Goal: Entertainment & Leisure: Consume media (video, audio)

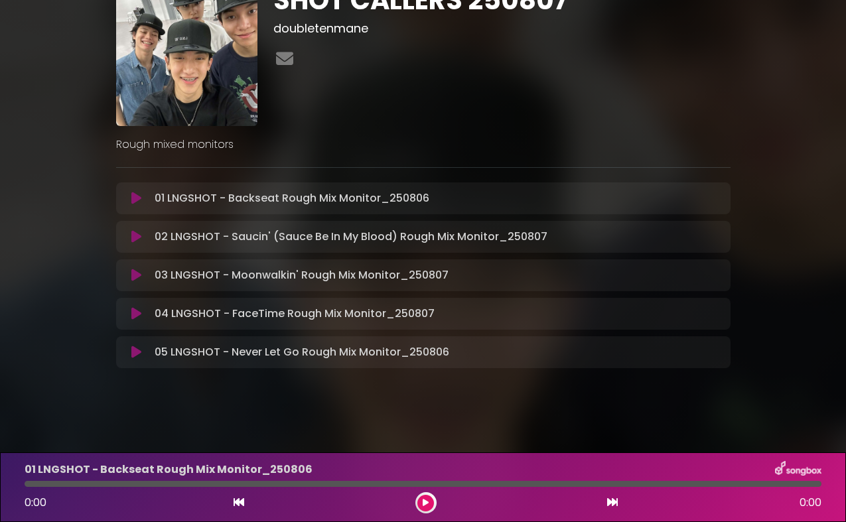
scroll to position [64, 0]
drag, startPoint x: 137, startPoint y: 199, endPoint x: 172, endPoint y: 203, distance: 35.4
click at [137, 199] on icon at bounding box center [136, 198] width 10 height 13
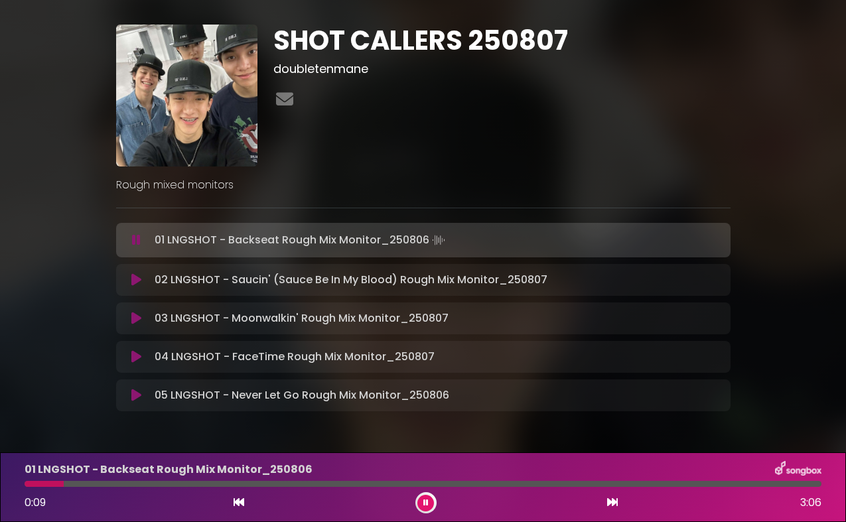
scroll to position [36, 0]
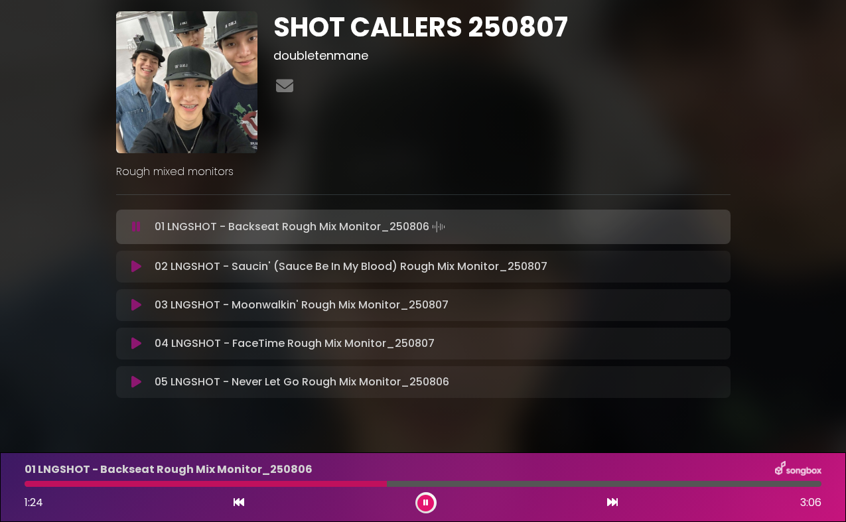
click at [425, 508] on button at bounding box center [425, 503] width 17 height 17
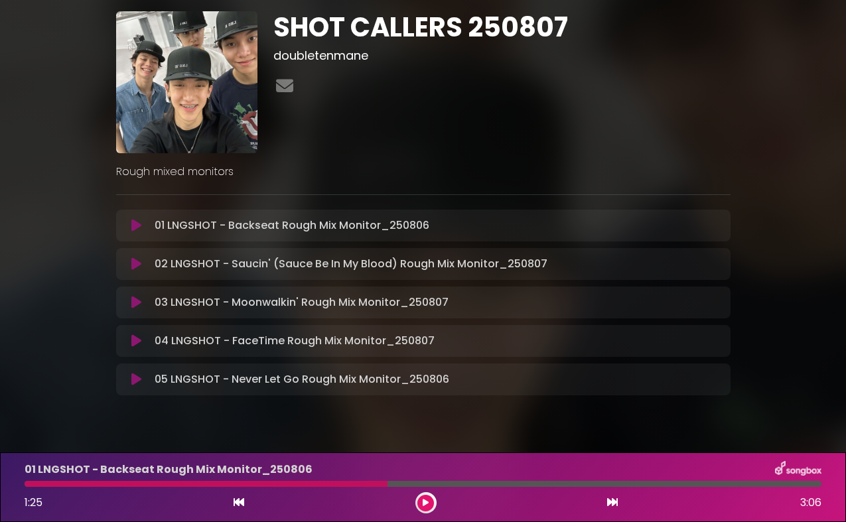
click at [133, 303] on icon at bounding box center [136, 302] width 10 height 13
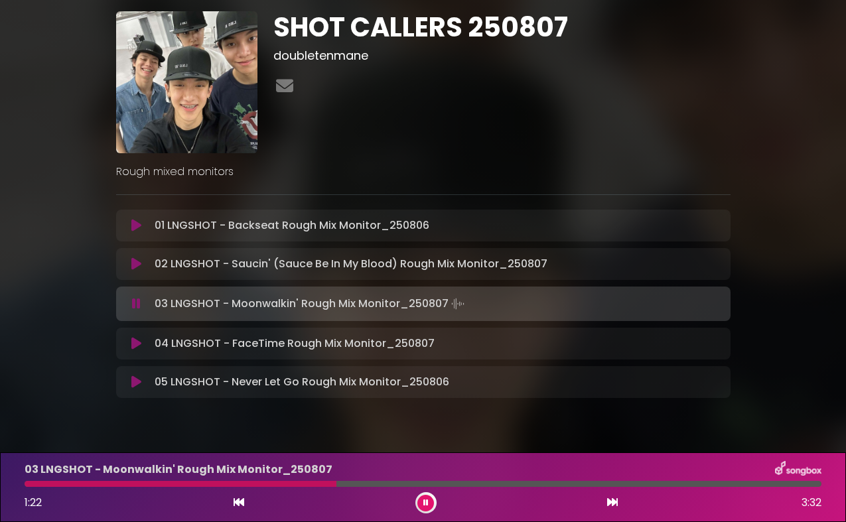
click at [424, 508] on button at bounding box center [425, 503] width 17 height 17
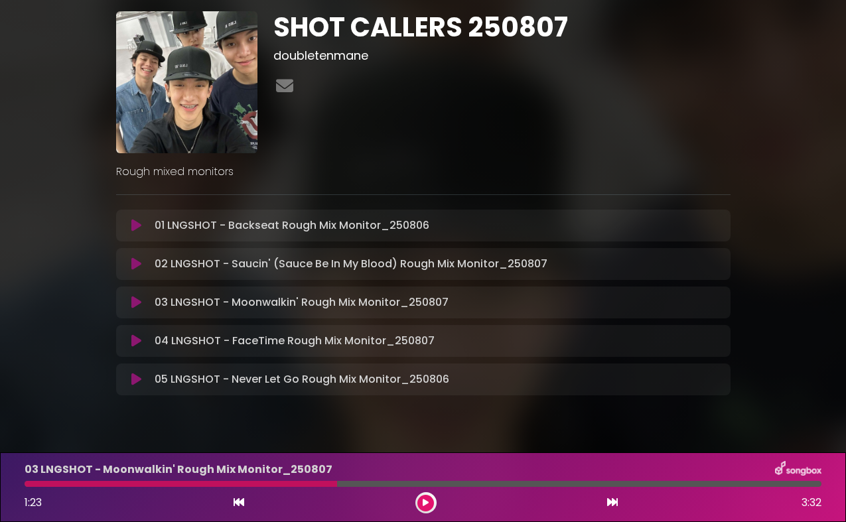
click at [139, 226] on icon at bounding box center [136, 225] width 10 height 13
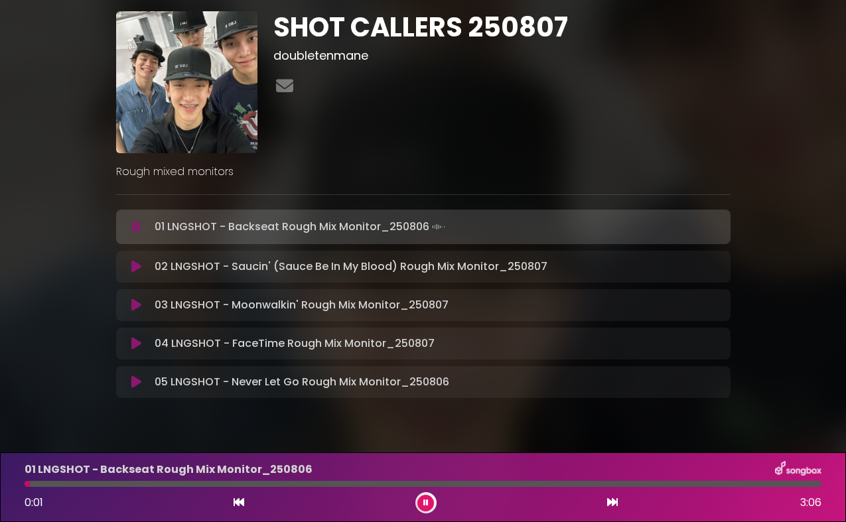
click at [139, 267] on icon at bounding box center [136, 266] width 10 height 13
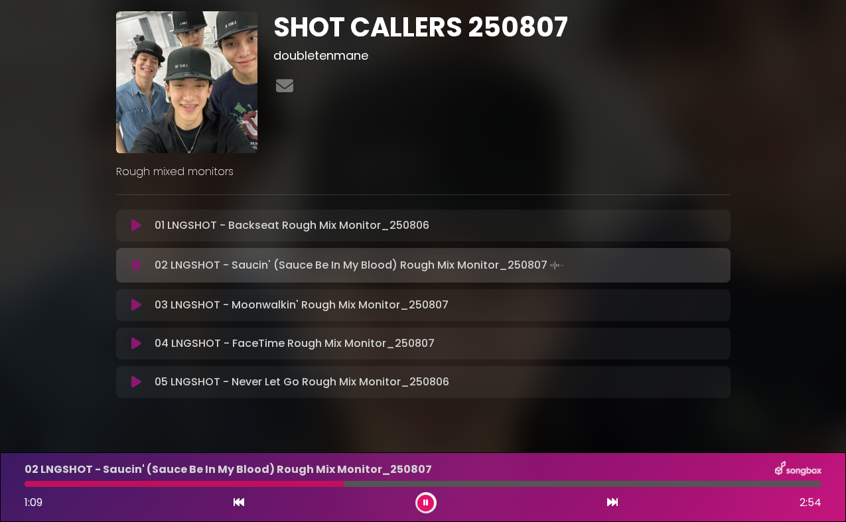
click at [426, 502] on icon at bounding box center [425, 503] width 5 height 8
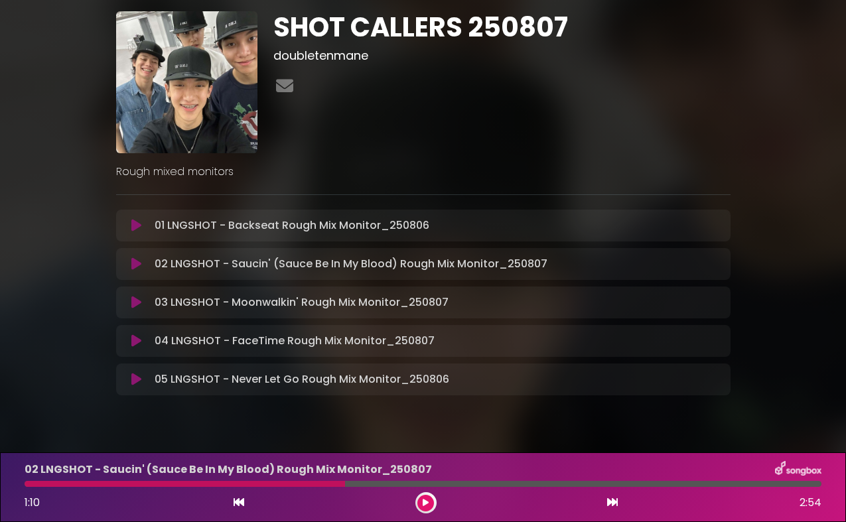
scroll to position [37, 0]
click at [79, 333] on div "SHOT CALLERS 250807 doubletenmane Rough mixed monitors" at bounding box center [423, 198] width 756 height 439
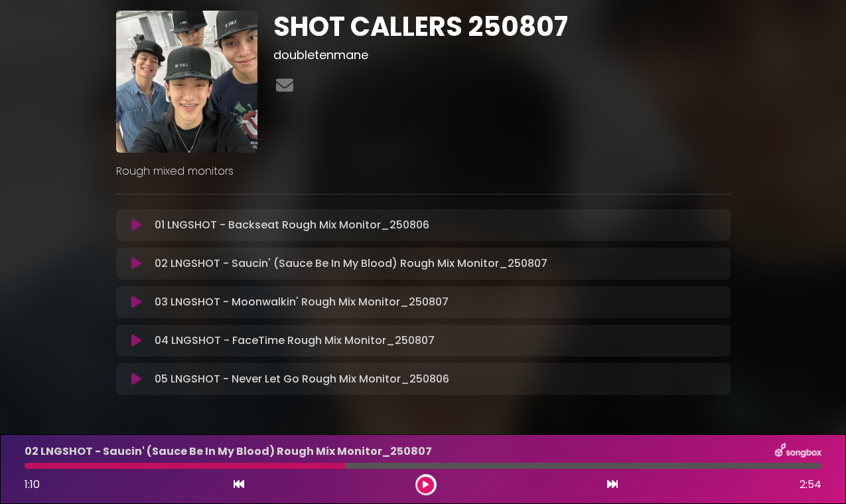
click at [436, 141] on div "SHOT CALLERS 250807 doubletenmane" at bounding box center [501, 82] width 473 height 142
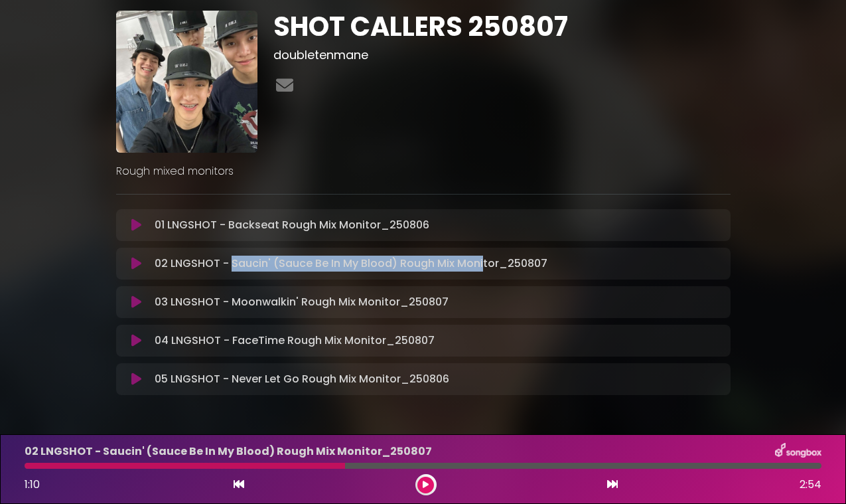
drag, startPoint x: 232, startPoint y: 265, endPoint x: 454, endPoint y: 206, distance: 229.9
click at [481, 267] on p "02 LNGSHOT - Saucin' (Sauce Be In My Blood) Rough Mix Monitor_250807 Loading Tr…" at bounding box center [351, 263] width 393 height 16
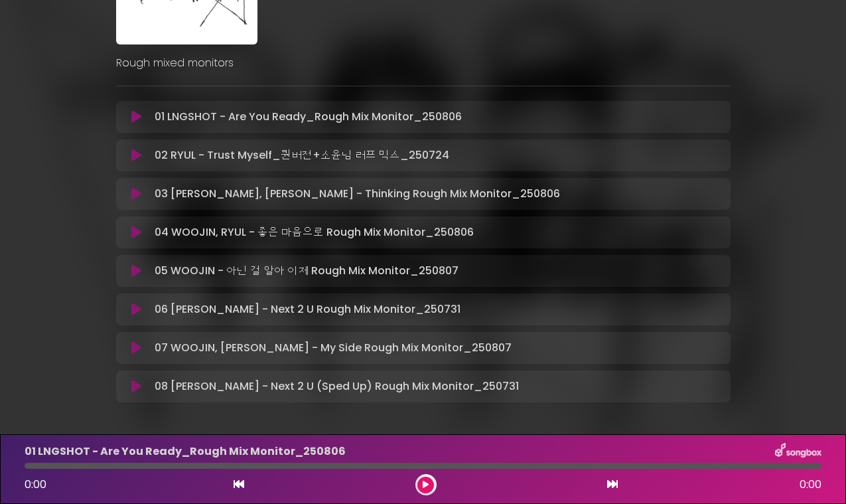
scroll to position [151, 0]
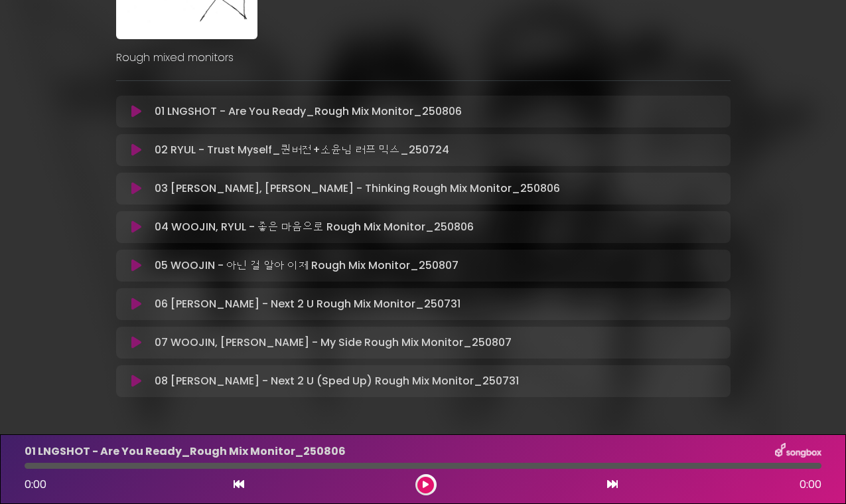
click at [134, 111] on icon at bounding box center [136, 111] width 10 height 13
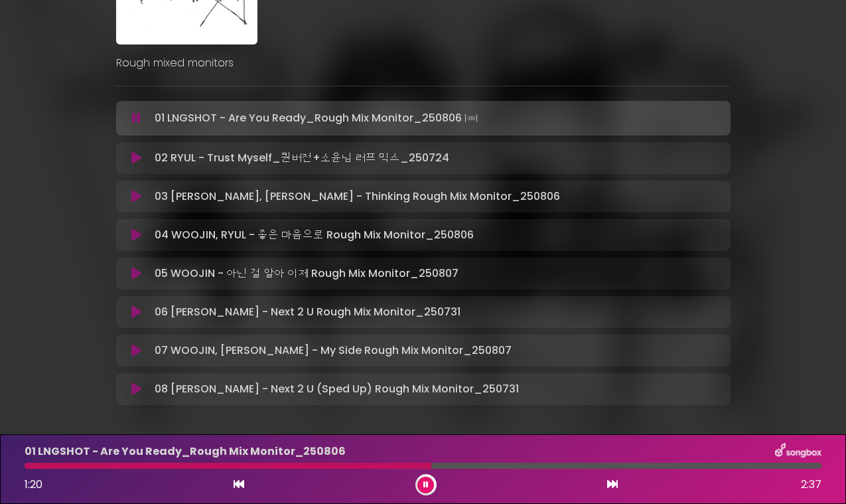
scroll to position [144, 0]
click at [433, 54] on div "Rough mixed monitors" at bounding box center [423, 59] width 630 height 27
click at [425, 491] on button at bounding box center [425, 484] width 17 height 17
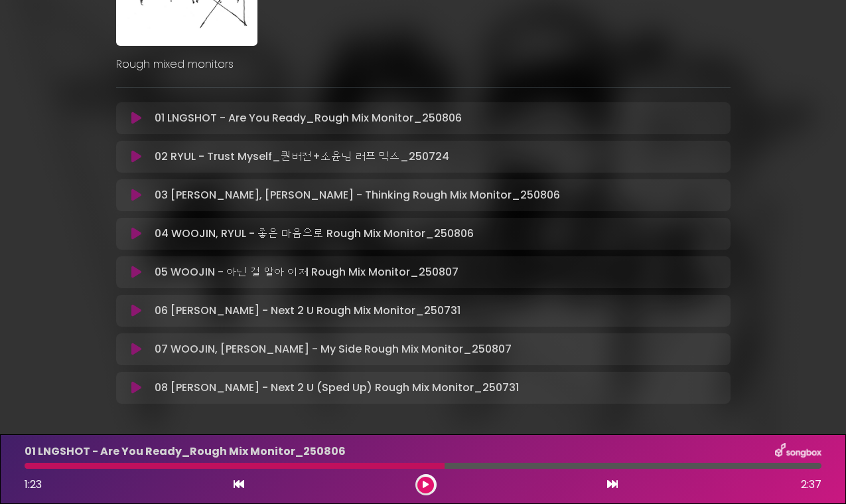
scroll to position [151, 0]
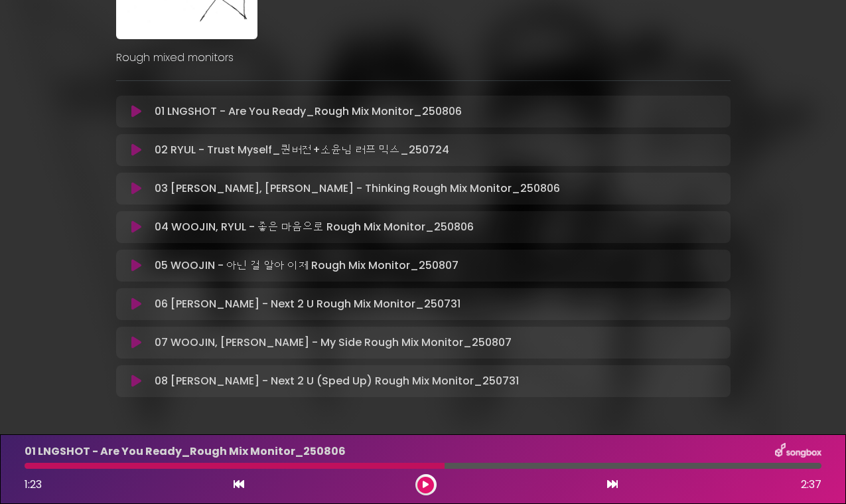
click at [98, 326] on div "4SHOBOIZ MIXTAPE 250807 doubletenmane" at bounding box center [423, 142] width 756 height 554
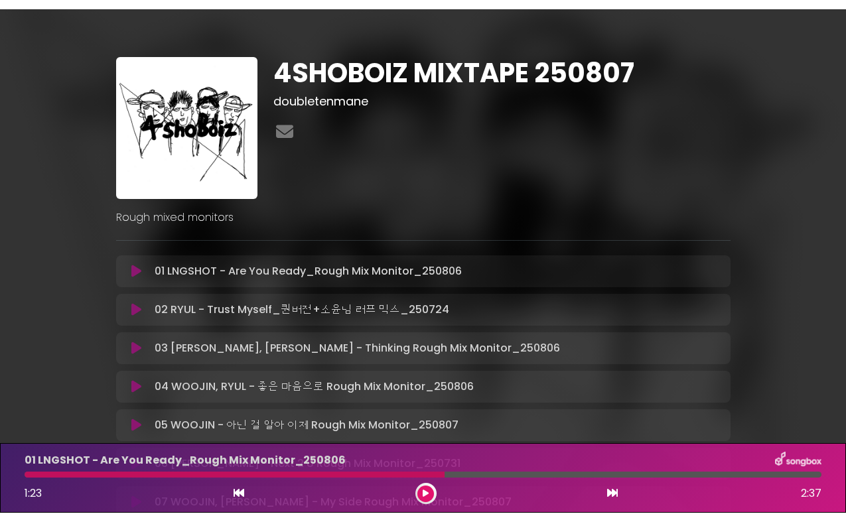
scroll to position [0, 0]
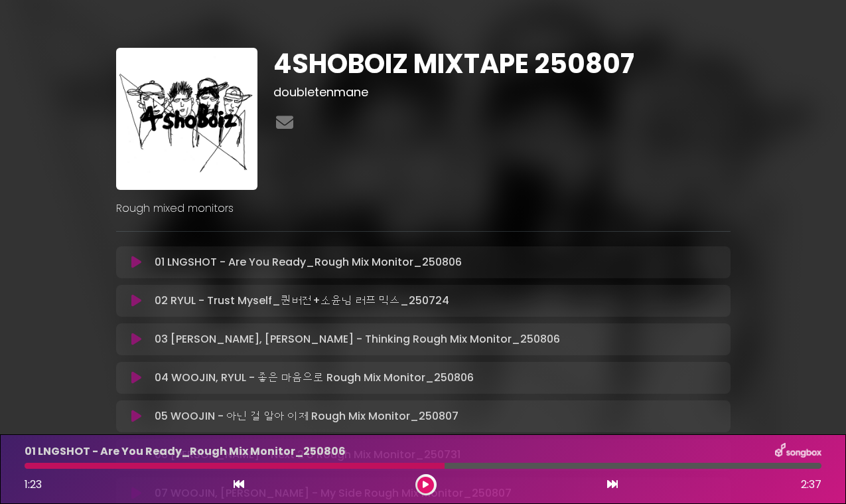
click at [622, 104] on div "4SHOBOIZ MIXTAPE 250807 doubletenmane" at bounding box center [501, 119] width 473 height 142
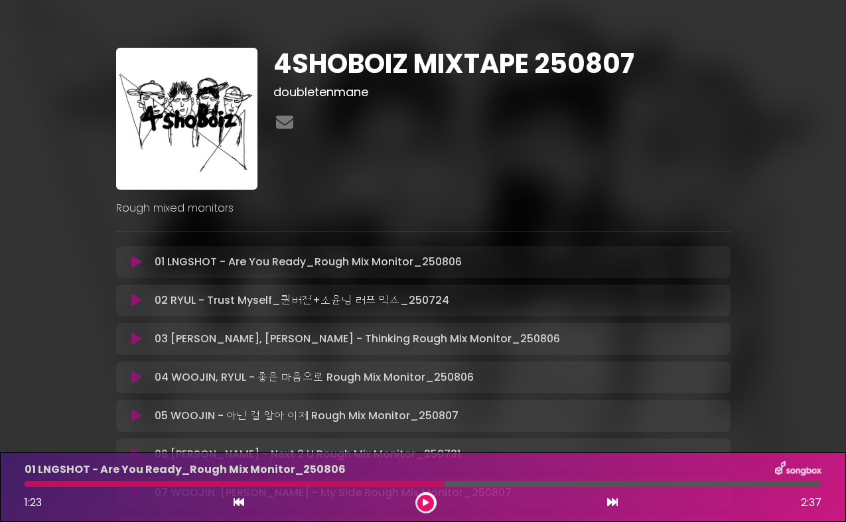
click at [4, 6] on div "4SHOBOIZ MIXTAPE 250807 doubletenmane Rough mixed monitors" at bounding box center [423, 301] width 846 height 602
